Goal: Task Accomplishment & Management: Manage account settings

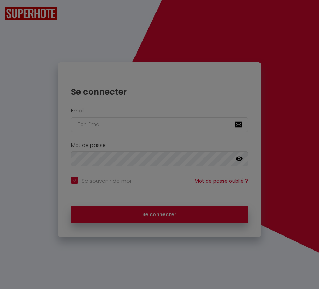
checkbox input "true"
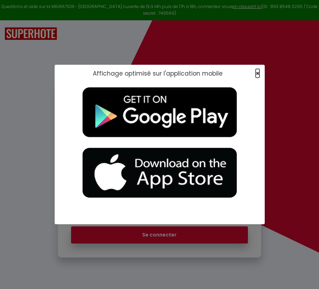
click at [257, 73] on span "×" at bounding box center [258, 73] width 4 height 9
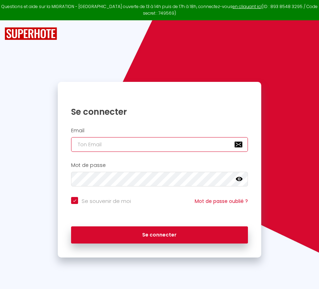
click at [125, 145] on input "email" at bounding box center [159, 144] width 177 height 15
paste input "[PERSON_NAME][EMAIL_ADDRESS][PERSON_NAME][DOMAIN_NAME]"
type input "[PERSON_NAME][EMAIL_ADDRESS][PERSON_NAME][DOMAIN_NAME]"
checkbox input "true"
type input "[PERSON_NAME][EMAIL_ADDRESS][PERSON_NAME][DOMAIN_NAME]"
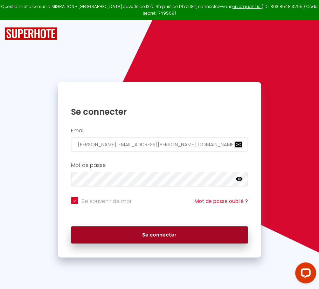
click at [124, 236] on button "Se connecter" at bounding box center [159, 236] width 177 height 18
checkbox input "true"
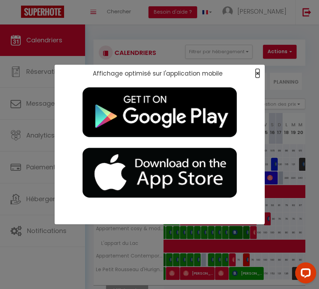
click at [257, 75] on span "×" at bounding box center [258, 73] width 4 height 9
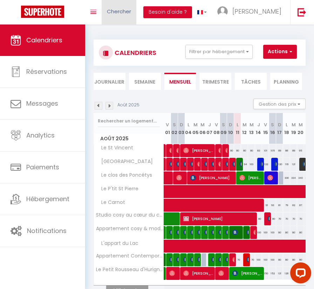
click at [125, 9] on span "Chercher" at bounding box center [119, 11] width 24 height 7
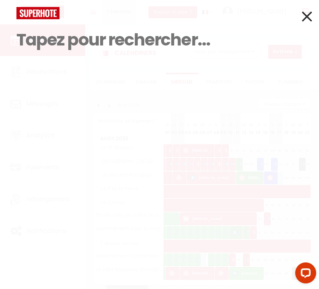
type input "r"
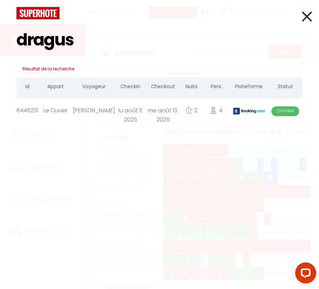
type input "dragus"
click at [108, 116] on div "[PERSON_NAME]" at bounding box center [94, 110] width 42 height 23
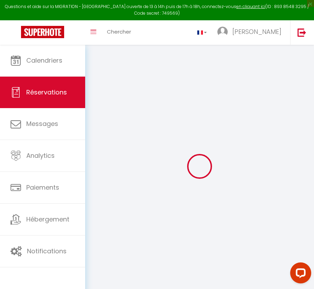
click at [162, 102] on div at bounding box center [199, 166] width 212 height 226
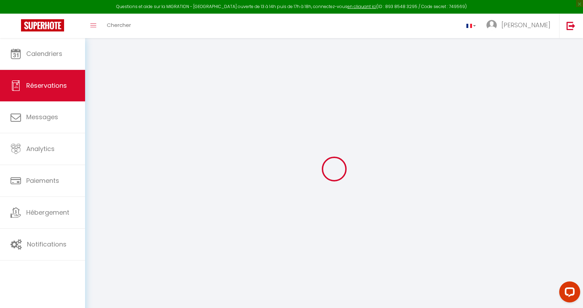
type input "[PERSON_NAME]"
type input "DRAGUS"
type input "[EMAIL_ADDRESS][DOMAIN_NAME]"
type input "[PHONE_NUMBER]"
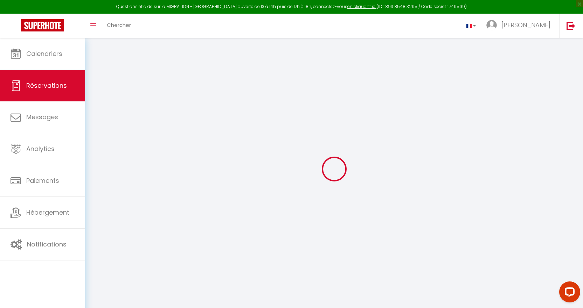
type input "[PHONE_NUMBER]"
select select "FR"
type input "41.1"
type input "3.91"
select select "52707"
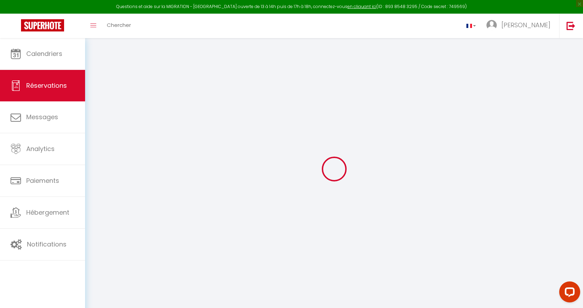
select select "1"
select select
type input "4"
select select "12"
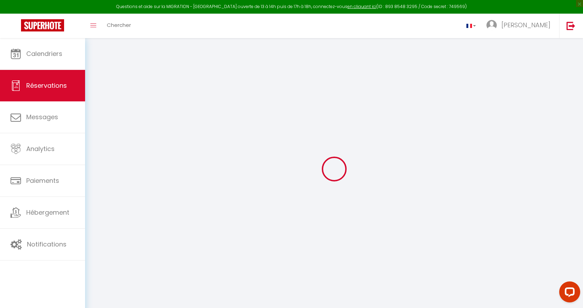
select select "15"
type input "194"
checkbox input "false"
select select "2"
type input "0"
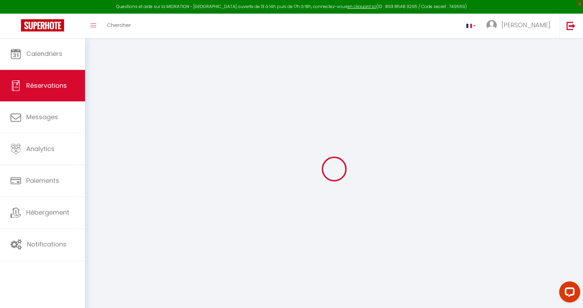
type input "0"
select select
checkbox input "false"
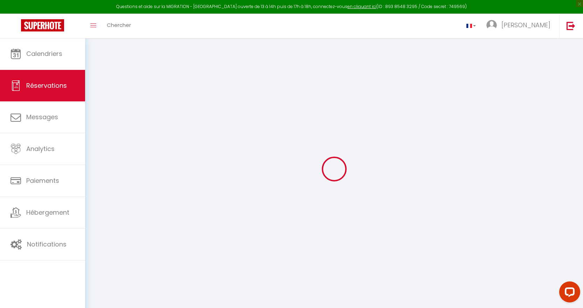
select select
checkbox input "false"
select select
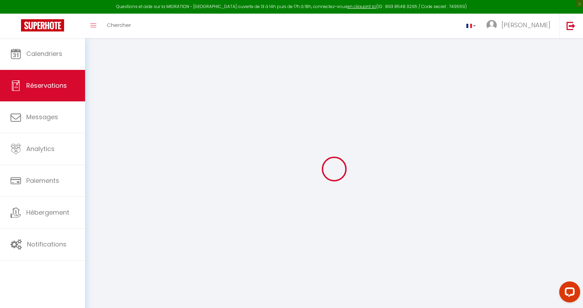
checkbox input "false"
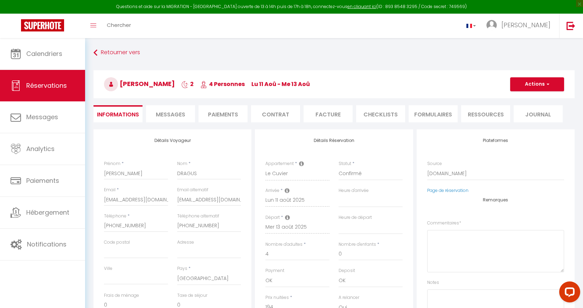
select select
checkbox input "false"
type textarea "** THIS RESERVATION HAS BEEN PRE-PAID ** BOOKING NOTE : Payment charge is EUR 3…"
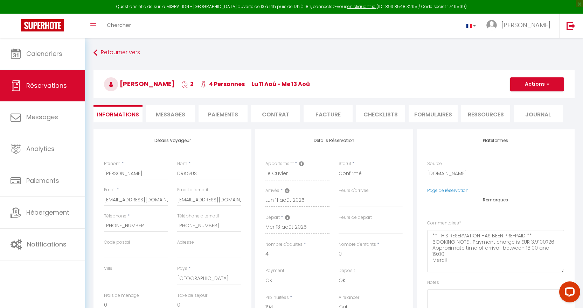
type input "80"
type input "5.29"
select select
checkbox input "false"
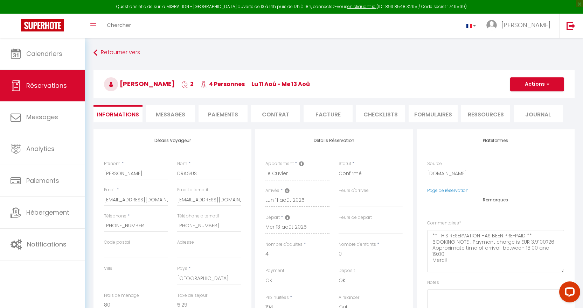
select select "19:00"
select select "10:00"
click at [300, 162] on icon at bounding box center [301, 164] width 5 height 6
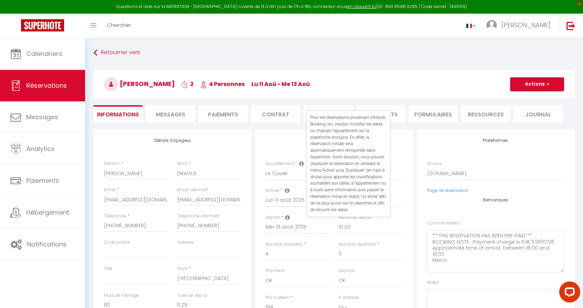
click at [300, 162] on icon at bounding box center [301, 164] width 5 height 6
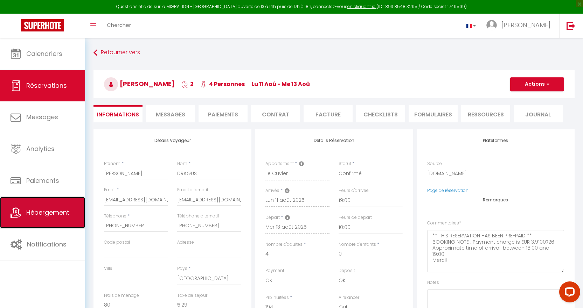
click at [41, 213] on span "Hébergement" at bounding box center [47, 212] width 43 height 9
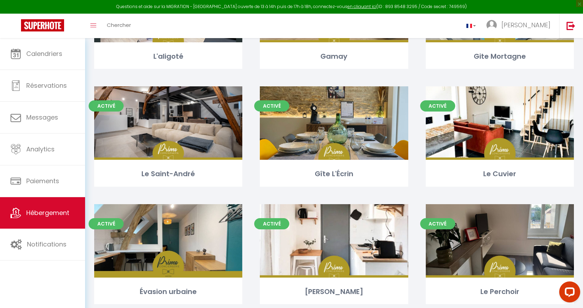
scroll to position [1218, 0]
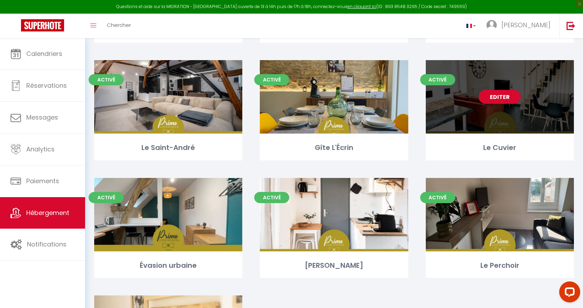
click at [319, 102] on link "Editer" at bounding box center [500, 97] width 42 height 14
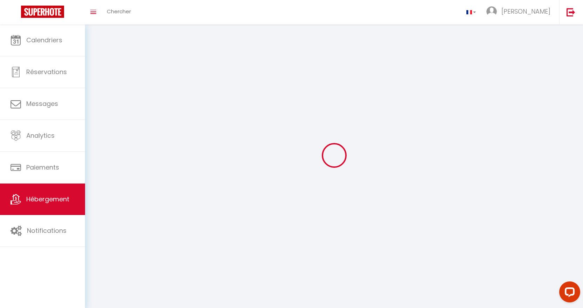
select select "28"
select select
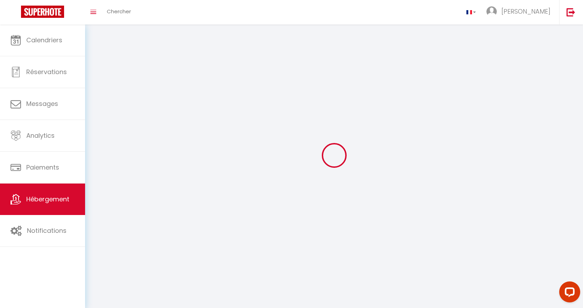
select select
checkbox input "false"
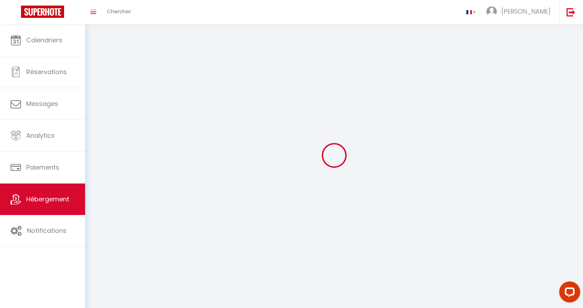
checkbox input "false"
select select
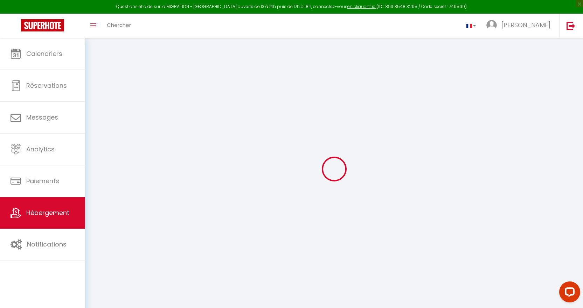
select select
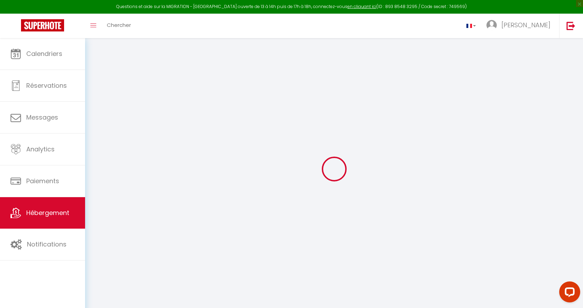
select select
checkbox input "false"
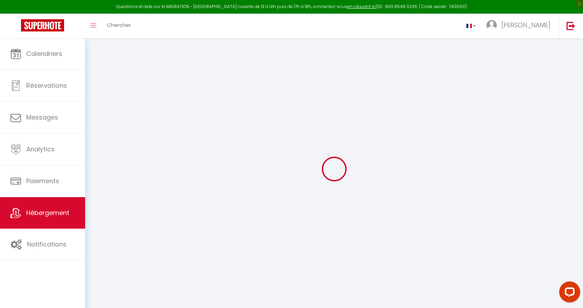
select select
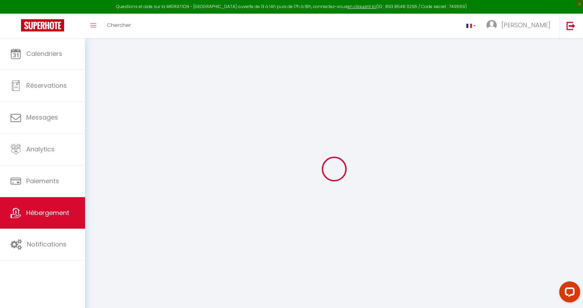
select select
checkbox input "false"
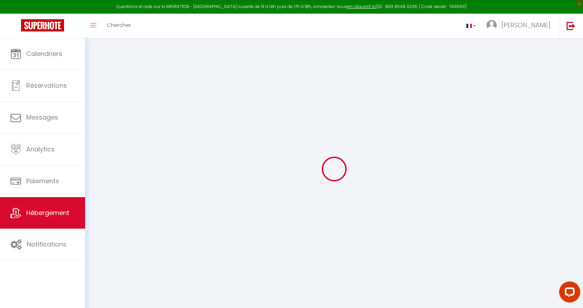
checkbox input "false"
select select
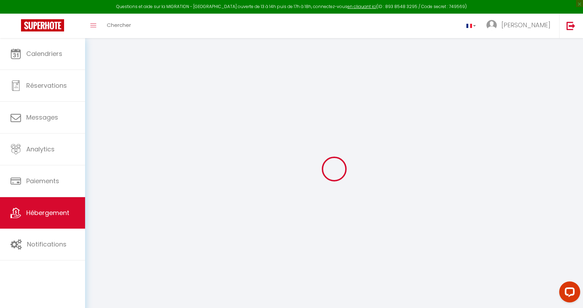
select select
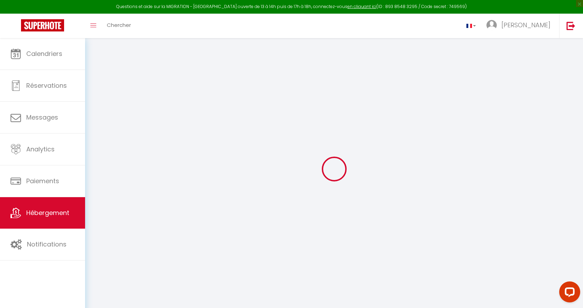
checkbox input "false"
select select
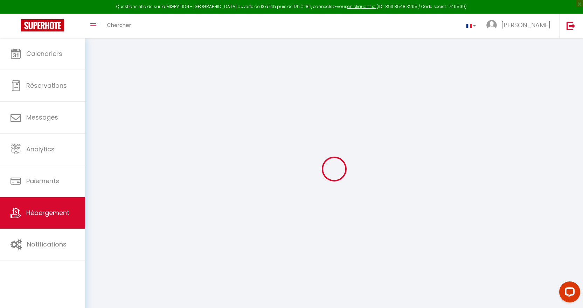
select select
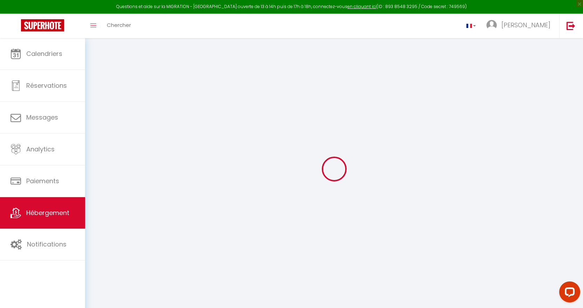
select select
checkbox input "false"
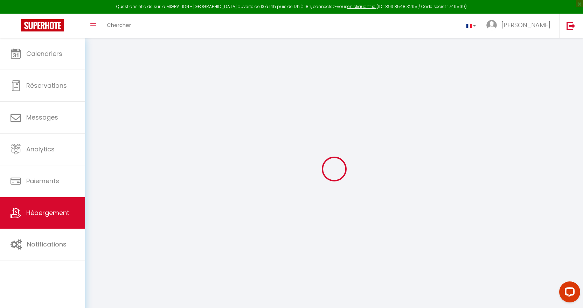
checkbox input "false"
select select
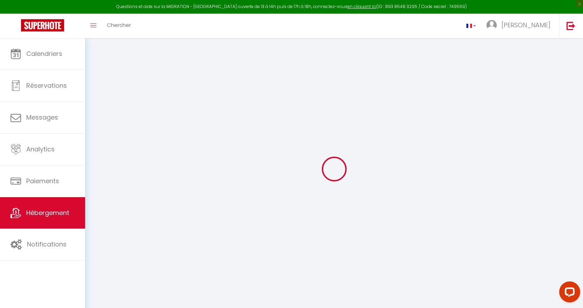
select select
checkbox input "false"
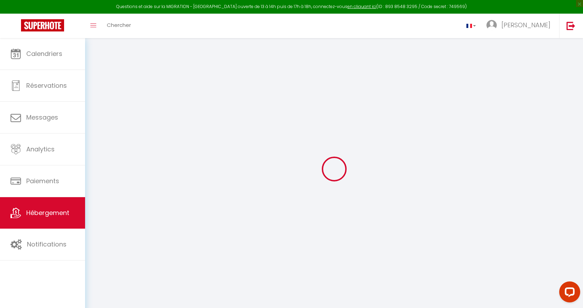
checkbox input "false"
select select
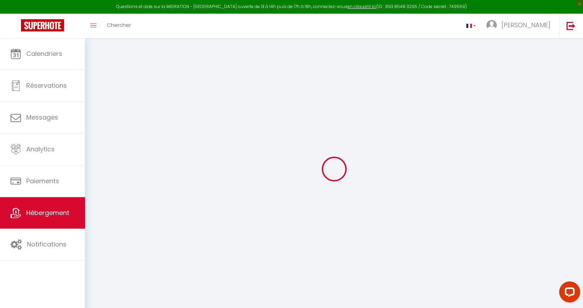
type input "Le Cuvier"
type input "[PERSON_NAME]"
type input "Poloni"
type input "[STREET_ADDRESS]"
type input "71390"
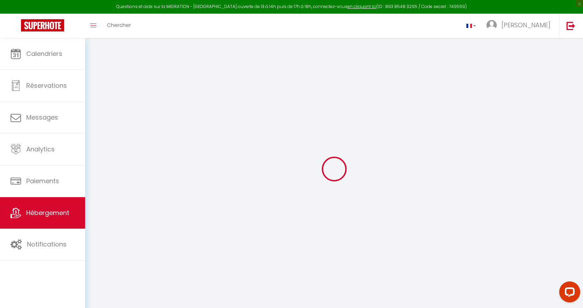
type input "Buxy"
type input "70"
type input "15"
type input "30"
type input "3"
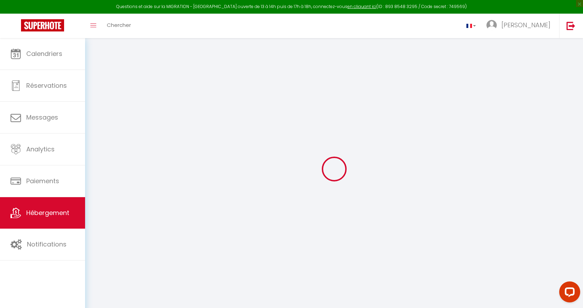
type input "4"
type input "200"
select select
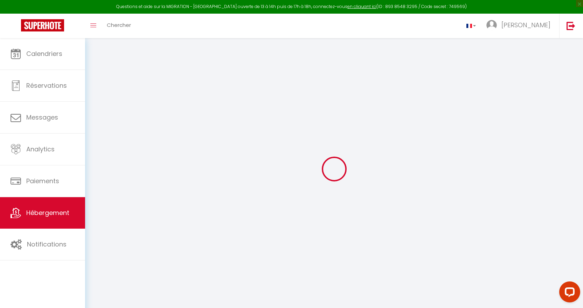
select select
type input "42C Chemin de Chenevelles"
type input "71390"
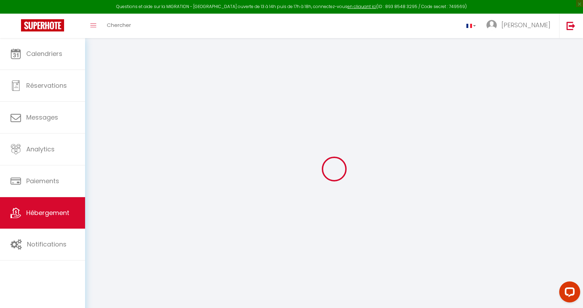
type input "Buxy"
type input "[EMAIL_ADDRESS][DOMAIN_NAME]"
select select
checkbox input "true"
checkbox input "false"
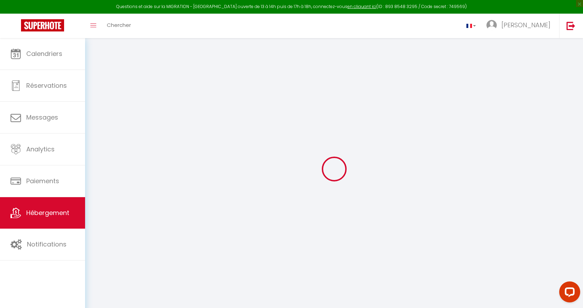
checkbox input "false"
radio input "true"
select select
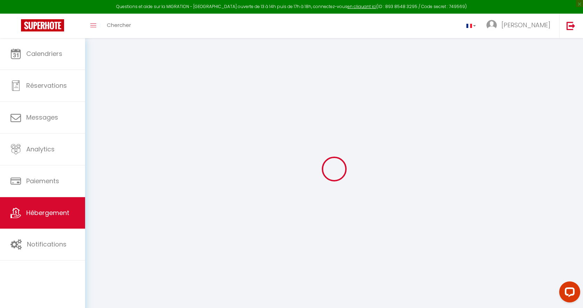
type input "0"
select select
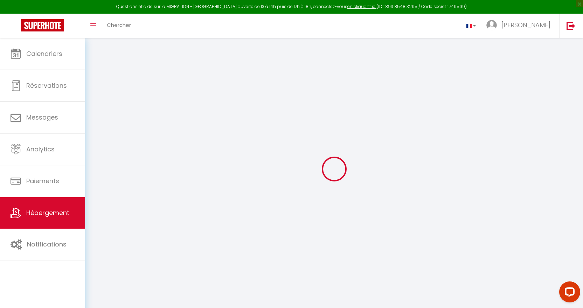
select select
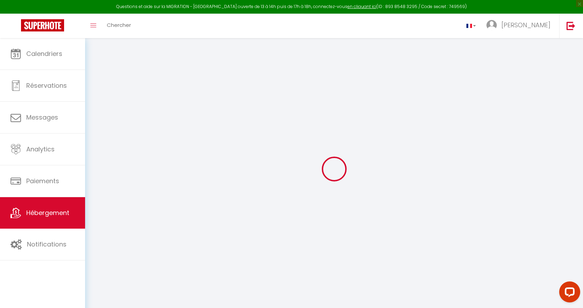
select select
checkbox input "true"
checkbox input "false"
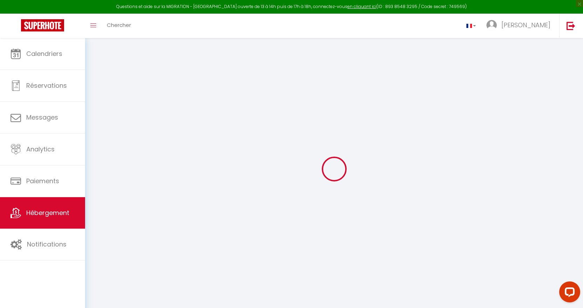
select select
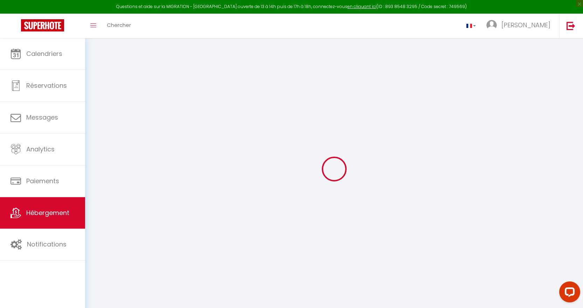
select select
checkbox input "true"
checkbox input "false"
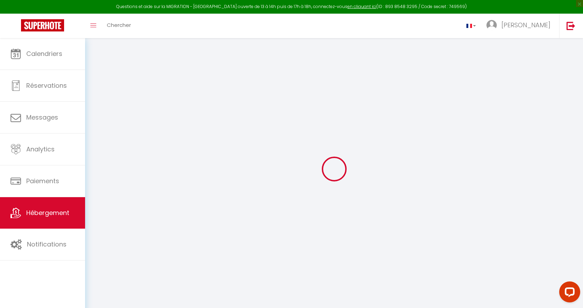
checkbox input "false"
select select
checkbox input "true"
checkbox input "false"
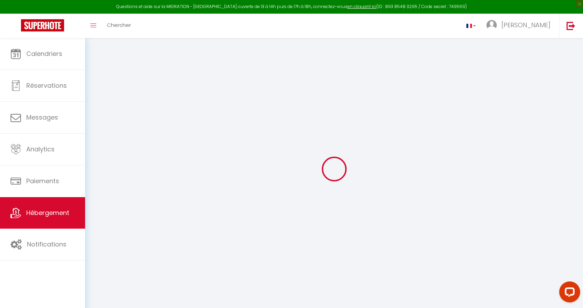
checkbox input "false"
select select "17:00"
select select "20:00"
select select "10:00"
select select "30"
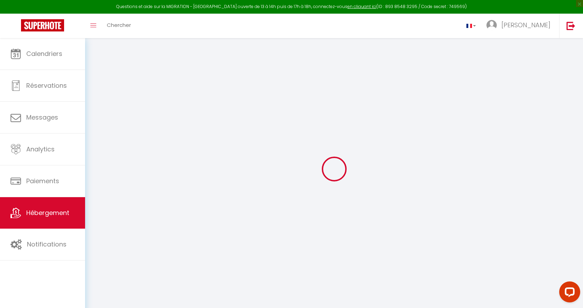
select select "120"
select select "21:00"
select select
checkbox input "true"
checkbox input "false"
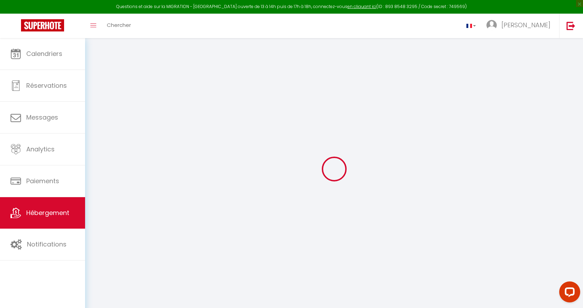
checkbox input "false"
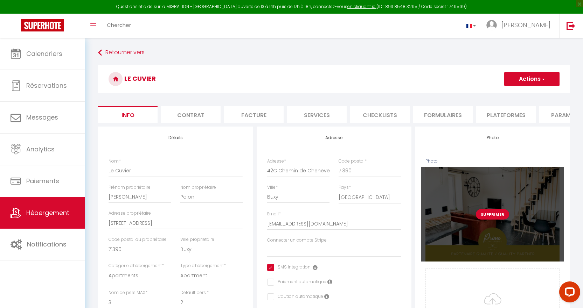
select select
checkbox input "true"
checkbox input "false"
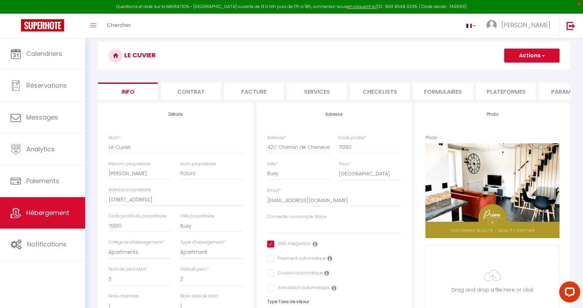
scroll to position [42, 0]
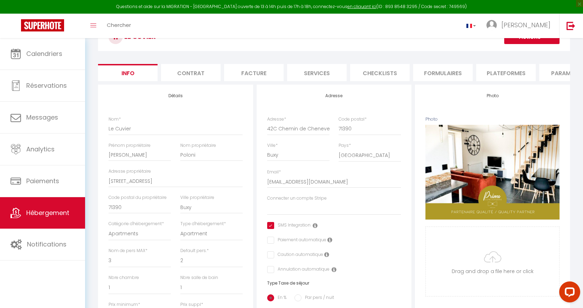
click at [319, 73] on li "Services" at bounding box center [317, 72] width 60 height 17
select select
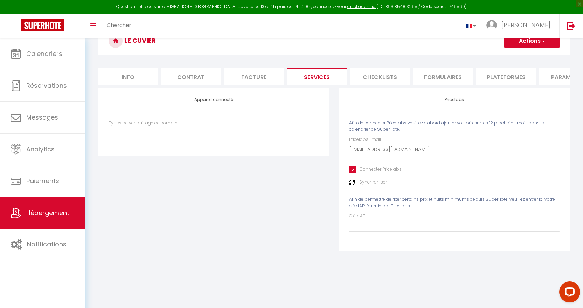
scroll to position [38, 0]
click at [164, 79] on li "Contrat" at bounding box center [191, 76] width 60 height 17
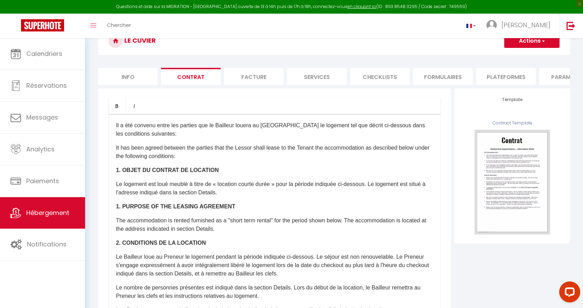
scroll to position [42, 0]
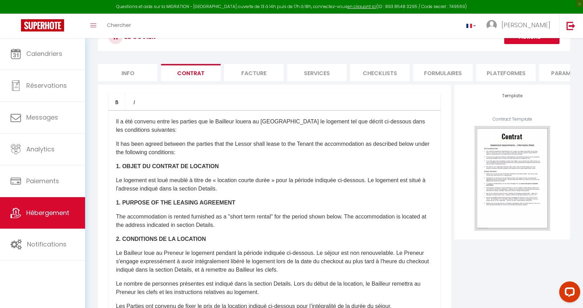
click at [138, 73] on li "Info" at bounding box center [128, 72] width 60 height 17
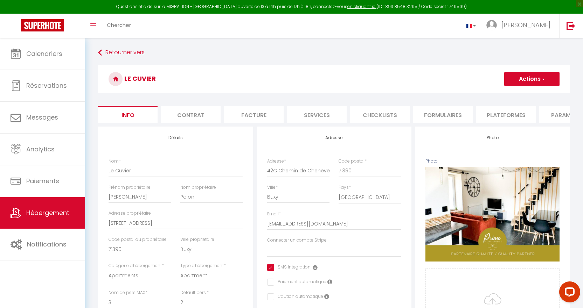
click at [319, 114] on li "Services" at bounding box center [317, 114] width 60 height 17
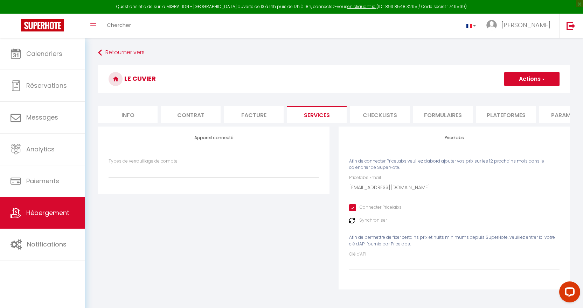
click at [319, 117] on li "Checklists" at bounding box center [380, 114] width 60 height 17
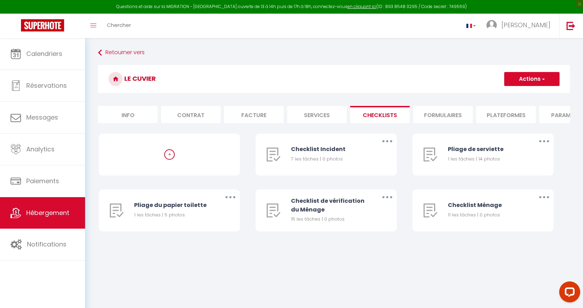
click at [319, 114] on li "Formulaires" at bounding box center [443, 114] width 60 height 17
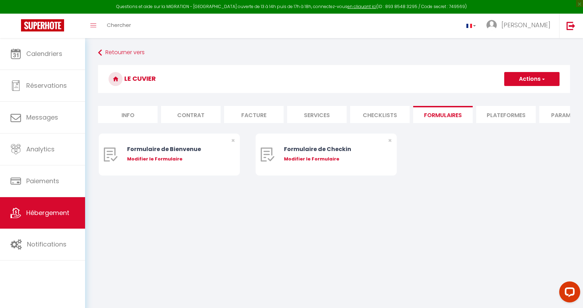
click at [319, 114] on li "Plateformes" at bounding box center [506, 114] width 60 height 17
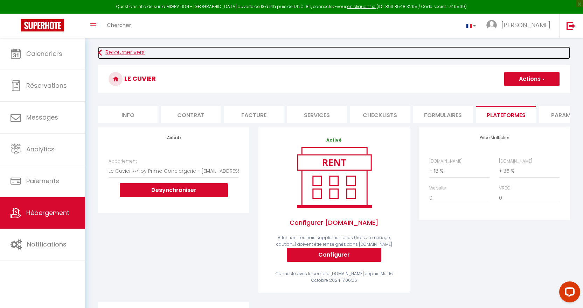
click at [105, 48] on link "Retourner vers" at bounding box center [334, 53] width 472 height 13
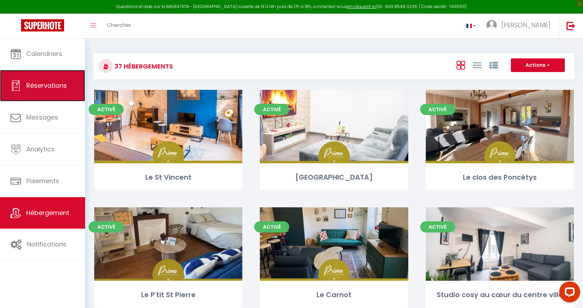
click at [58, 92] on link "Réservations" at bounding box center [42, 86] width 85 height 32
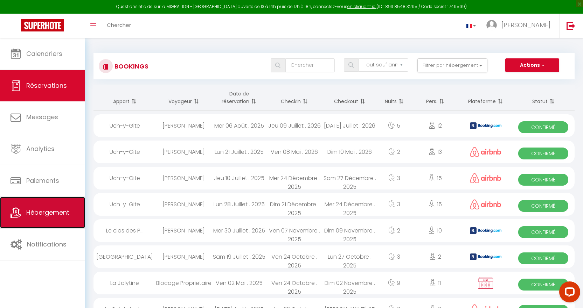
click at [45, 214] on span "Hébergement" at bounding box center [47, 212] width 43 height 9
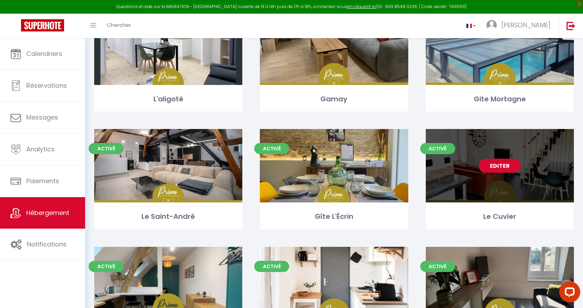
scroll to position [1218, 0]
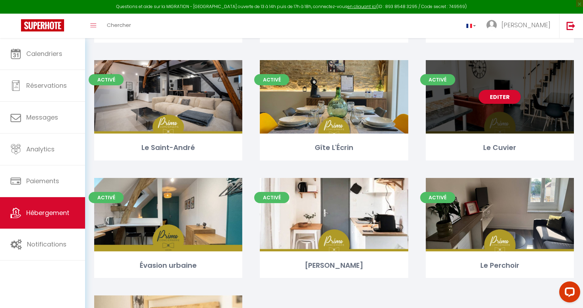
click at [319, 110] on div "Editer" at bounding box center [500, 97] width 148 height 74
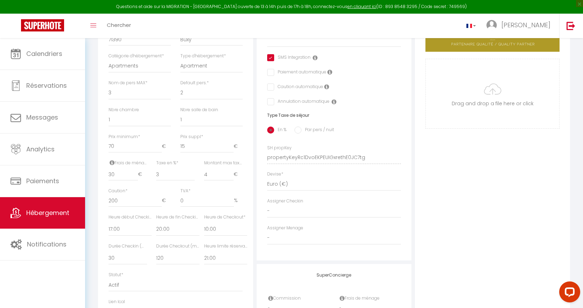
scroll to position [294, 0]
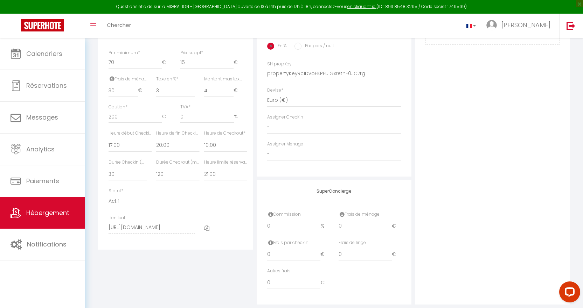
click at [208, 231] on icon at bounding box center [206, 228] width 5 height 5
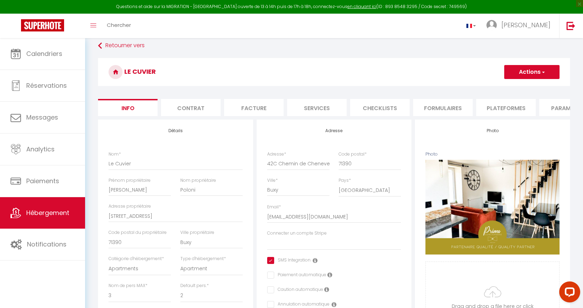
scroll to position [0, 0]
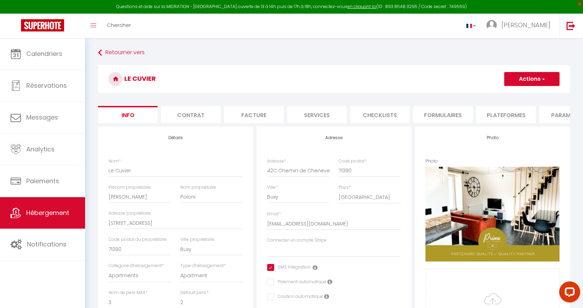
click at [188, 116] on li "Contrat" at bounding box center [191, 114] width 60 height 17
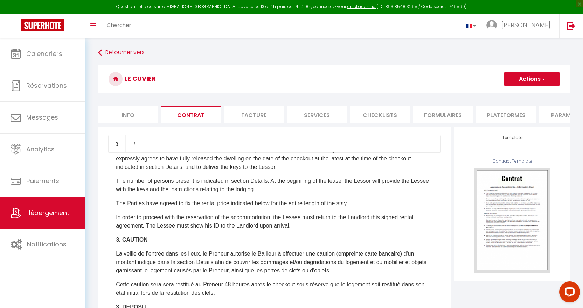
scroll to position [252, 0]
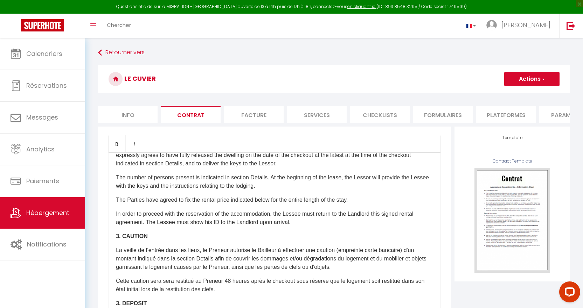
click at [257, 119] on li "Facture" at bounding box center [254, 114] width 60 height 17
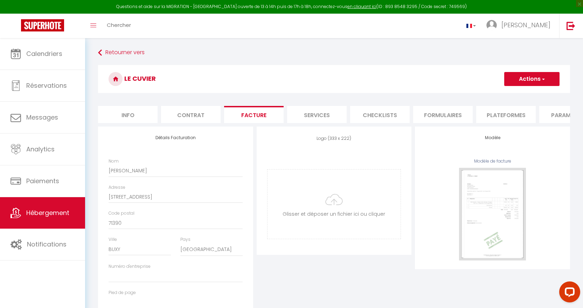
click at [319, 114] on li "Services" at bounding box center [317, 114] width 60 height 17
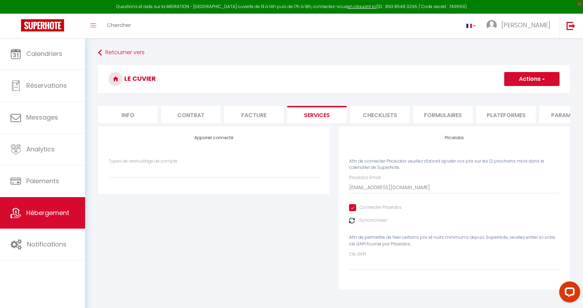
click at [319, 117] on li "Checklists" at bounding box center [380, 114] width 60 height 17
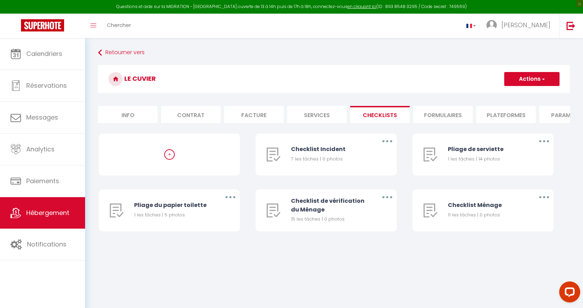
click at [319, 115] on li "Formulaires" at bounding box center [443, 114] width 60 height 17
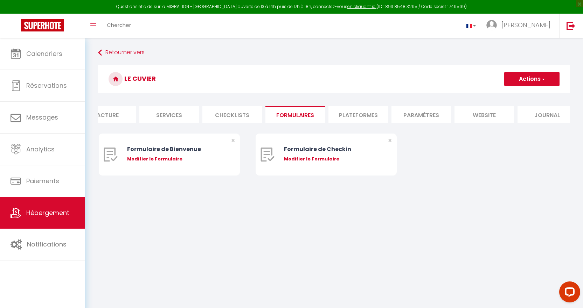
scroll to position [0, 158]
click at [319, 119] on li "Plateformes" at bounding box center [348, 114] width 60 height 17
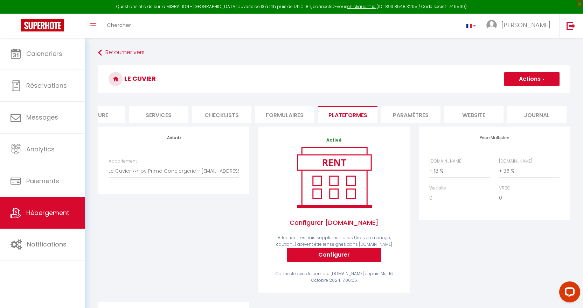
click at [319, 116] on li "Paramètres" at bounding box center [411, 114] width 60 height 17
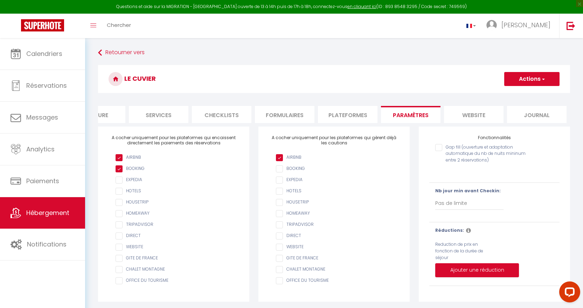
click at [319, 116] on li "website" at bounding box center [474, 114] width 60 height 17
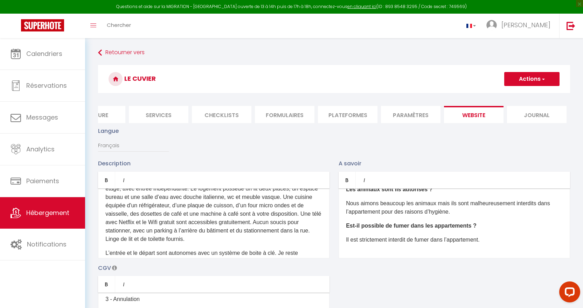
click at [319, 120] on li "Journal" at bounding box center [537, 114] width 60 height 17
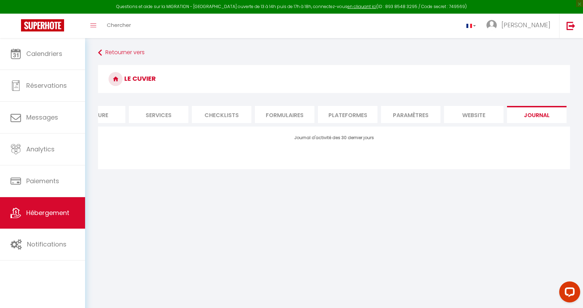
click at [319, 118] on li "website" at bounding box center [474, 114] width 60 height 17
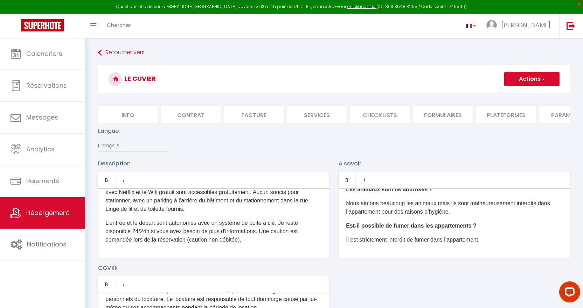
click at [140, 111] on li "Info" at bounding box center [128, 114] width 60 height 17
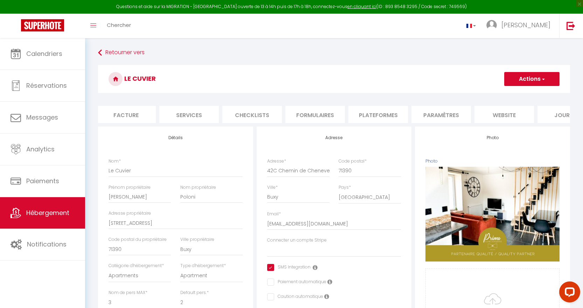
scroll to position [0, 158]
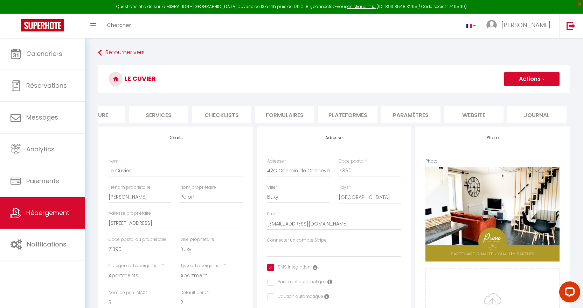
click at [319, 119] on li "Journal" at bounding box center [537, 114] width 60 height 17
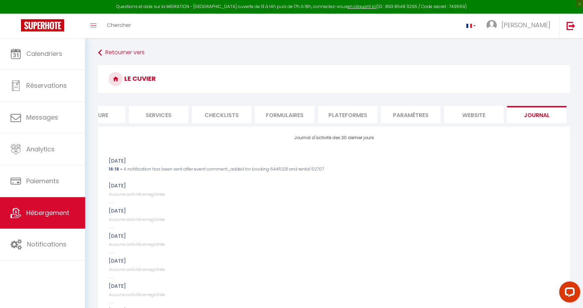
click at [319, 117] on li "website" at bounding box center [474, 114] width 60 height 17
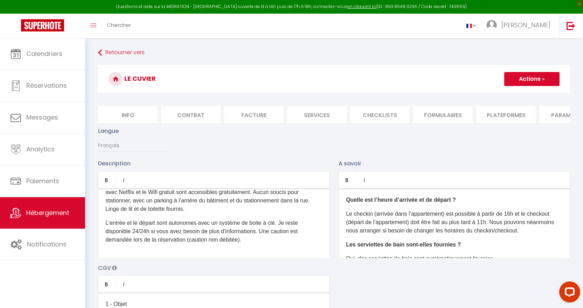
click at [141, 118] on li "Info" at bounding box center [128, 114] width 60 height 17
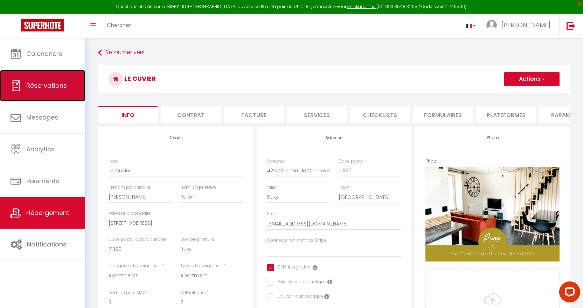
click at [49, 87] on span "Réservations" at bounding box center [46, 85] width 41 height 9
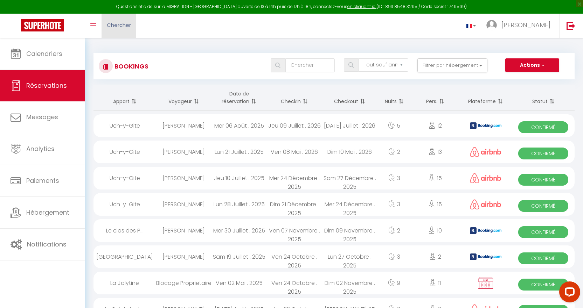
click at [131, 26] on link "Chercher" at bounding box center [119, 26] width 35 height 25
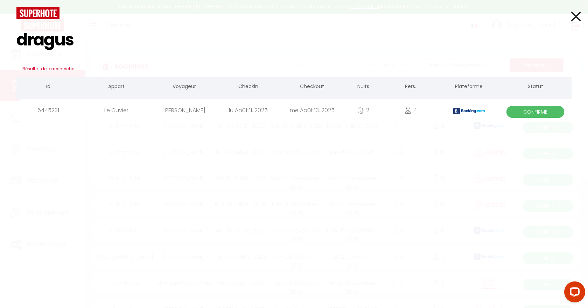
click at [277, 108] on div "lu Août 11. 2025" at bounding box center [248, 110] width 64 height 23
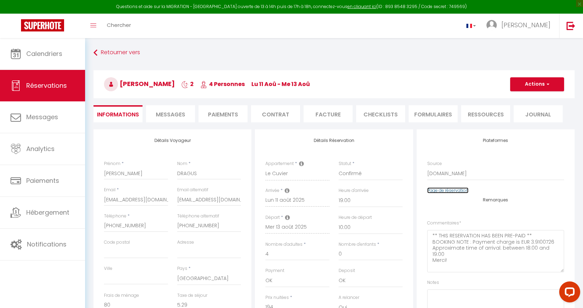
click at [319, 190] on link "Page de réservation" at bounding box center [447, 191] width 41 height 6
click at [170, 114] on span "Messages" at bounding box center [170, 115] width 29 height 8
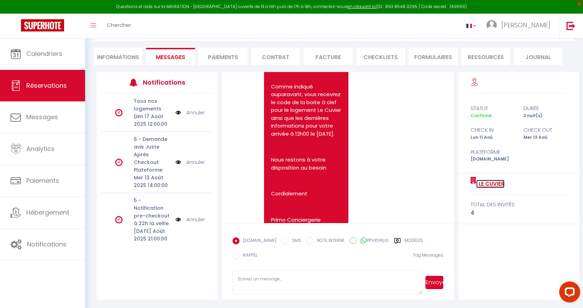
scroll to position [2295, 0]
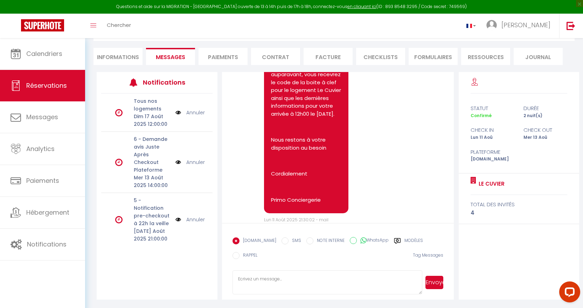
click at [112, 58] on li "Informations" at bounding box center [117, 56] width 49 height 17
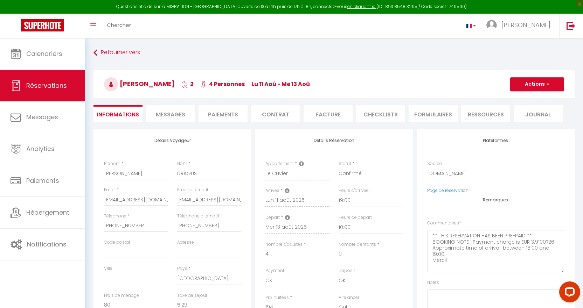
click at [160, 113] on span "Messages" at bounding box center [170, 115] width 29 height 8
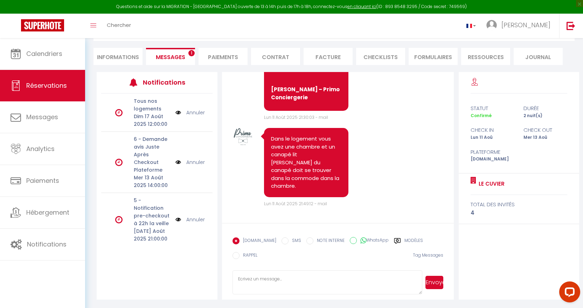
scroll to position [3179, 0]
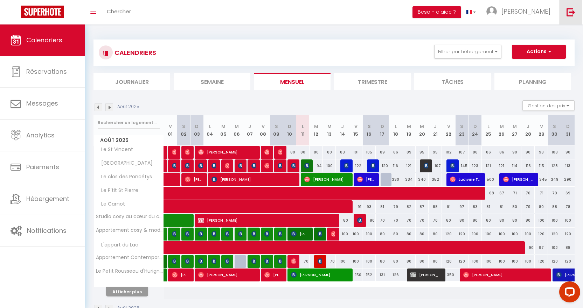
click at [568, 15] on img at bounding box center [570, 12] width 9 height 9
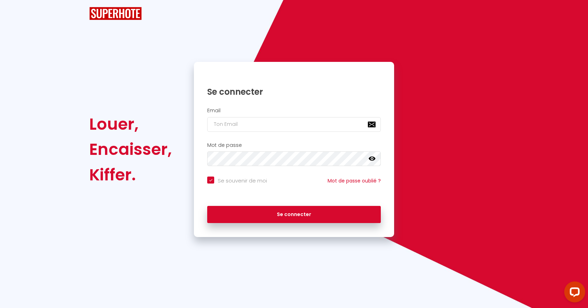
checkbox input "true"
